Goal: Task Accomplishment & Management: Complete application form

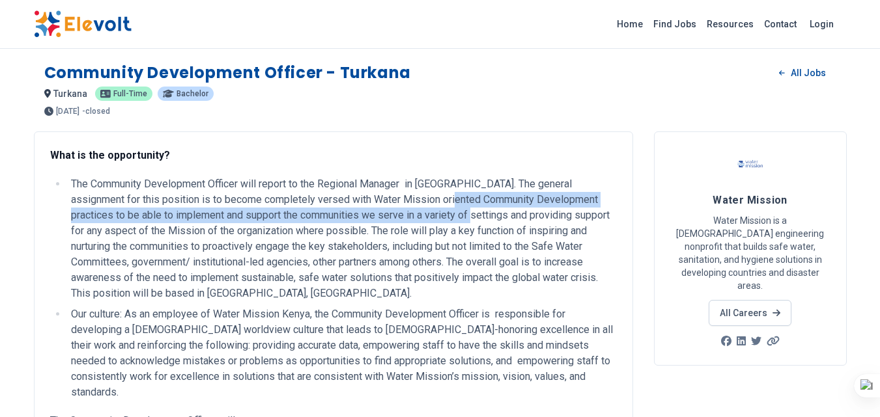
click at [422, 205] on li "The Community Development Officer will report to the Regional Manager in Turkan…" at bounding box center [342, 238] width 550 height 125
click at [683, 25] on link "Find Jobs" at bounding box center [674, 24] width 53 height 21
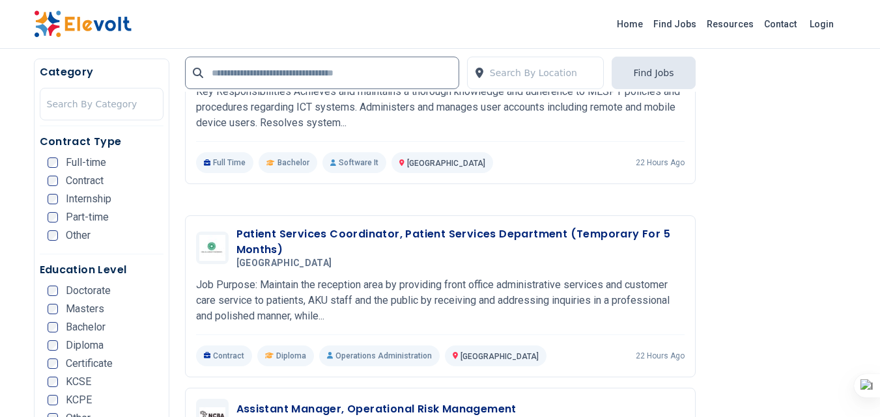
scroll to position [2540, 0]
